Goal: Check status: Check status

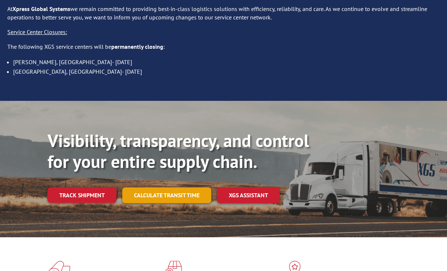
scroll to position [89, 0]
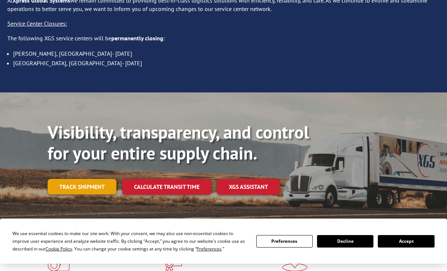
click at [97, 179] on link "Track shipment" at bounding box center [82, 186] width 69 height 15
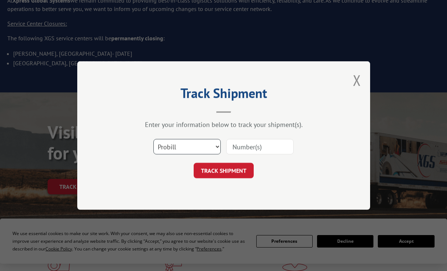
click at [204, 147] on select "Select category... Probill BOL PO" at bounding box center [186, 146] width 67 height 15
select select "bol"
click at [153, 139] on select "Select category... Probill BOL PO" at bounding box center [186, 146] width 67 height 15
click at [251, 145] on input at bounding box center [259, 146] width 67 height 15
paste input "5981296"
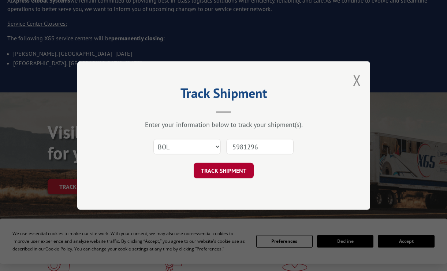
type input "5981296"
click at [228, 171] on button "TRACK SHIPMENT" at bounding box center [224, 170] width 60 height 15
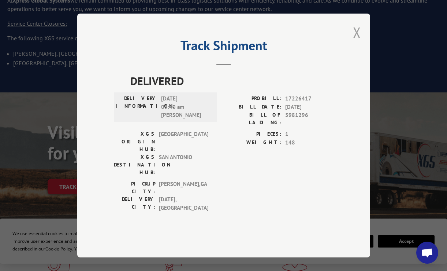
click at [354, 42] on button "Close modal" at bounding box center [357, 32] width 8 height 19
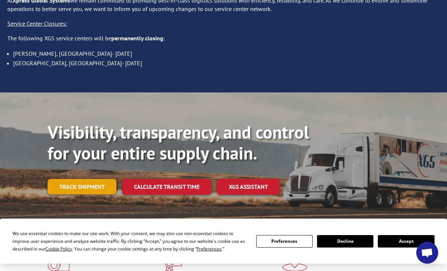
click at [84, 179] on link "Track shipment" at bounding box center [82, 186] width 69 height 15
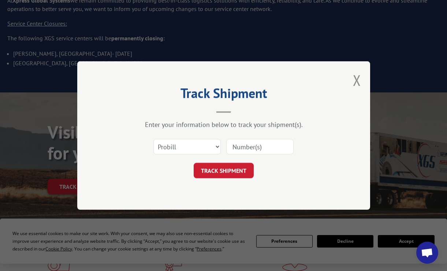
click at [169, 137] on div "Select category... Probill BOL PO" at bounding box center [224, 146] width 220 height 24
click at [170, 140] on select "Select category... Probill BOL PO" at bounding box center [186, 146] width 67 height 15
select select "po"
click at [153, 139] on select "Select category... Probill BOL PO" at bounding box center [186, 146] width 67 height 15
click at [244, 152] on input at bounding box center [259, 146] width 67 height 15
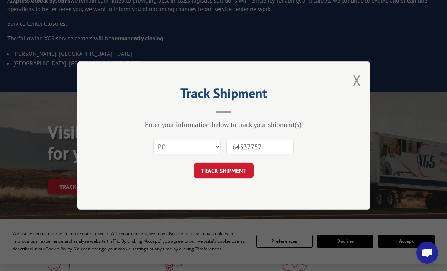
type input "64537757"
click at [194, 163] on button "TRACK SHIPMENT" at bounding box center [224, 170] width 60 height 15
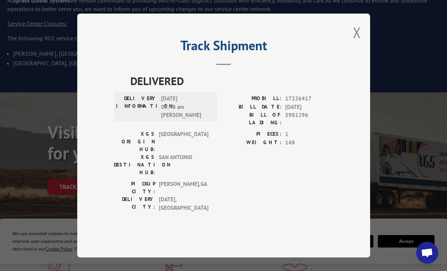
click at [301, 54] on h2 "Track Shipment" at bounding box center [224, 47] width 220 height 14
click at [355, 42] on button "Close modal" at bounding box center [357, 32] width 8 height 19
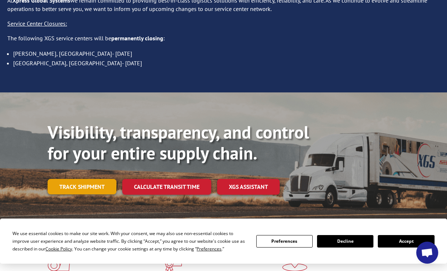
click at [103, 179] on link "Track shipment" at bounding box center [82, 186] width 69 height 15
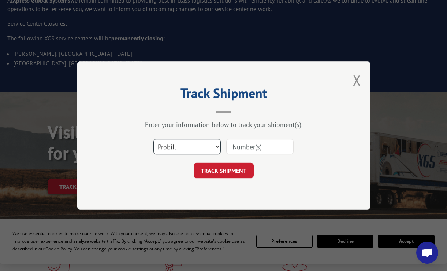
click at [172, 145] on select "Select category... Probill BOL PO" at bounding box center [186, 146] width 67 height 15
select select "bol"
click at [153, 139] on select "Select category... Probill BOL PO" at bounding box center [186, 146] width 67 height 15
click at [238, 145] on input at bounding box center [259, 146] width 67 height 15
paste input "5978467"
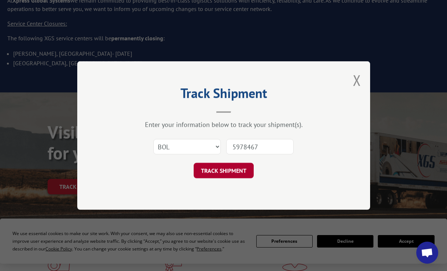
type input "5978467"
click at [237, 170] on button "TRACK SHIPMENT" at bounding box center [224, 170] width 60 height 15
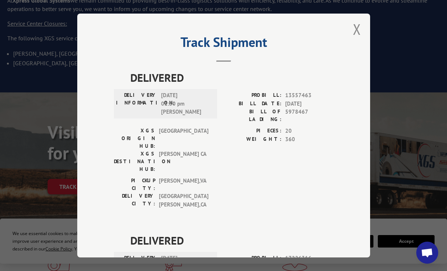
scroll to position [0, 0]
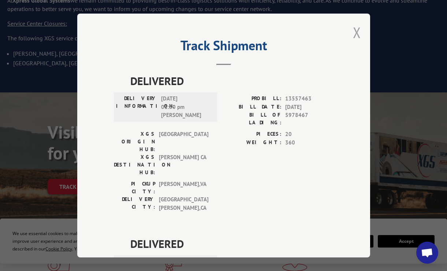
click at [354, 26] on button "Close modal" at bounding box center [357, 32] width 8 height 19
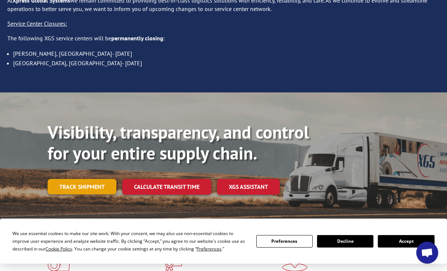
click at [95, 179] on link "Track shipment" at bounding box center [82, 186] width 69 height 15
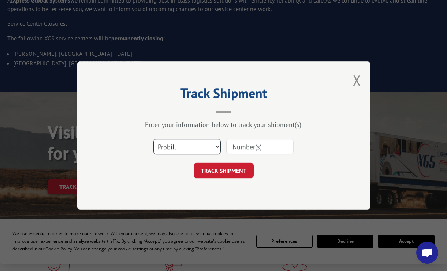
click at [168, 151] on select "Select category... Probill BOL PO" at bounding box center [186, 146] width 67 height 15
click at [153, 139] on select "Select category... Probill BOL PO" at bounding box center [186, 146] width 67 height 15
click at [171, 148] on select "Select category... Probill BOL PO" at bounding box center [186, 146] width 67 height 15
select select "po"
click at [153, 139] on select "Select category... Probill BOL PO" at bounding box center [186, 146] width 67 height 15
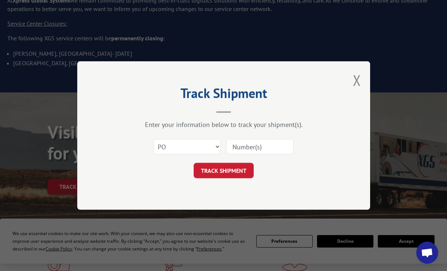
click at [244, 151] on input at bounding box center [259, 146] width 67 height 15
type input "64537757"
click button "TRACK SHIPMENT" at bounding box center [224, 170] width 60 height 15
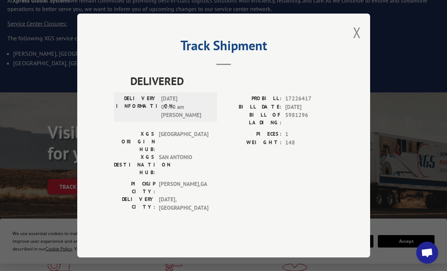
click at [359, 42] on button "Close modal" at bounding box center [357, 32] width 8 height 19
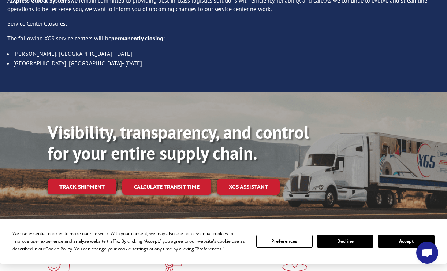
drag, startPoint x: 93, startPoint y: 169, endPoint x: 100, endPoint y: 163, distance: 9.2
click at [93, 179] on link "Track shipment" at bounding box center [82, 186] width 69 height 15
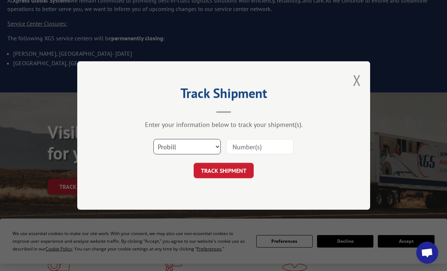
click at [176, 149] on select "Select category... Probill BOL PO" at bounding box center [186, 146] width 67 height 15
click at [153, 139] on select "Select category... Probill BOL PO" at bounding box center [186, 146] width 67 height 15
click at [166, 151] on select "Select category... Probill BOL PO" at bounding box center [186, 146] width 67 height 15
select select "po"
click at [153, 139] on select "Select category... Probill BOL PO" at bounding box center [186, 146] width 67 height 15
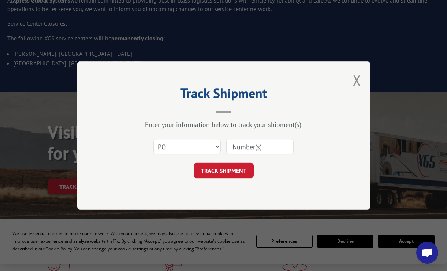
click at [241, 146] on input at bounding box center [259, 146] width 67 height 15
type input "64537803"
click at [194, 163] on button "TRACK SHIPMENT" at bounding box center [224, 170] width 60 height 15
